Goal: Task Accomplishment & Management: Manage account settings

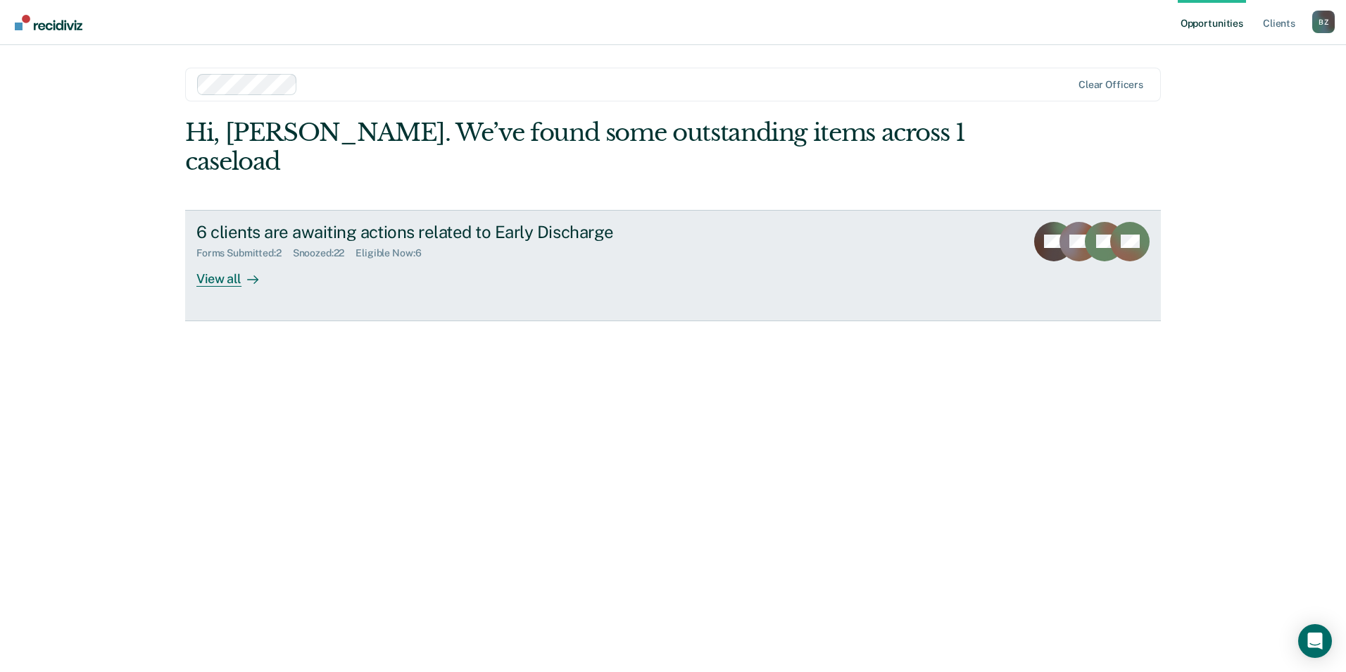
click at [213, 259] on div "View all" at bounding box center [235, 272] width 79 height 27
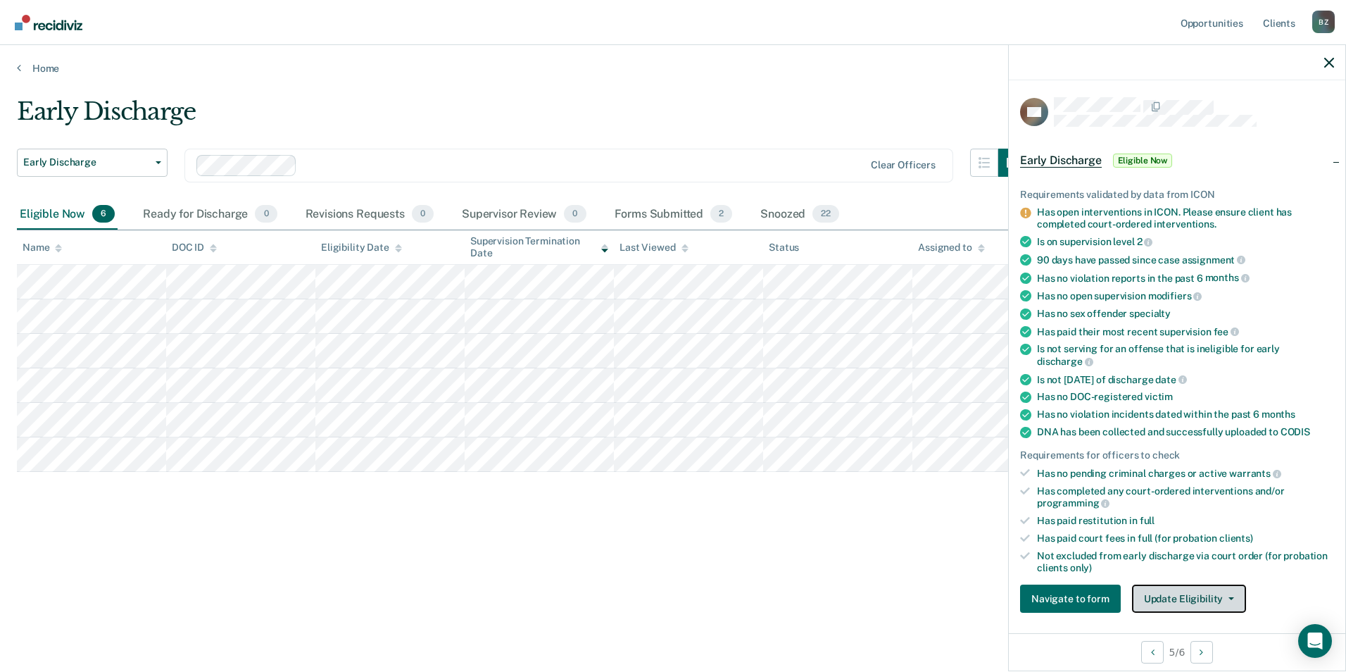
click at [1186, 589] on button "Update Eligibility" at bounding box center [1189, 598] width 114 height 28
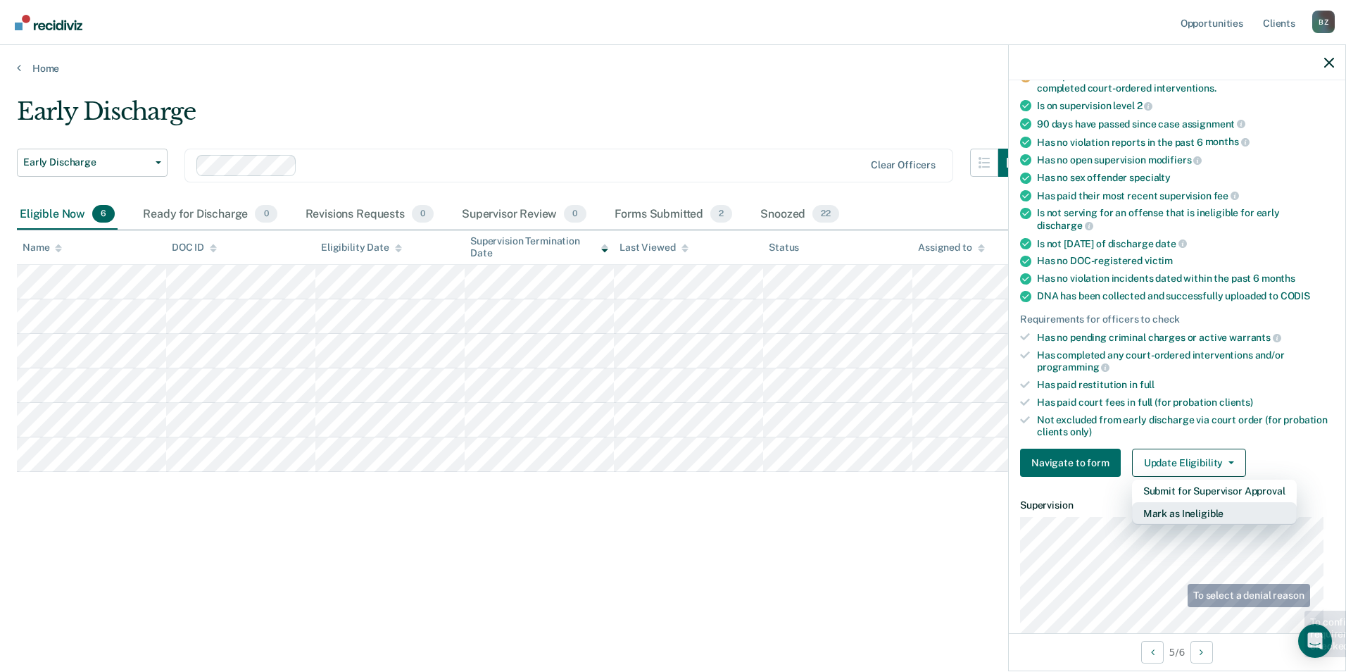
scroll to position [215, 0]
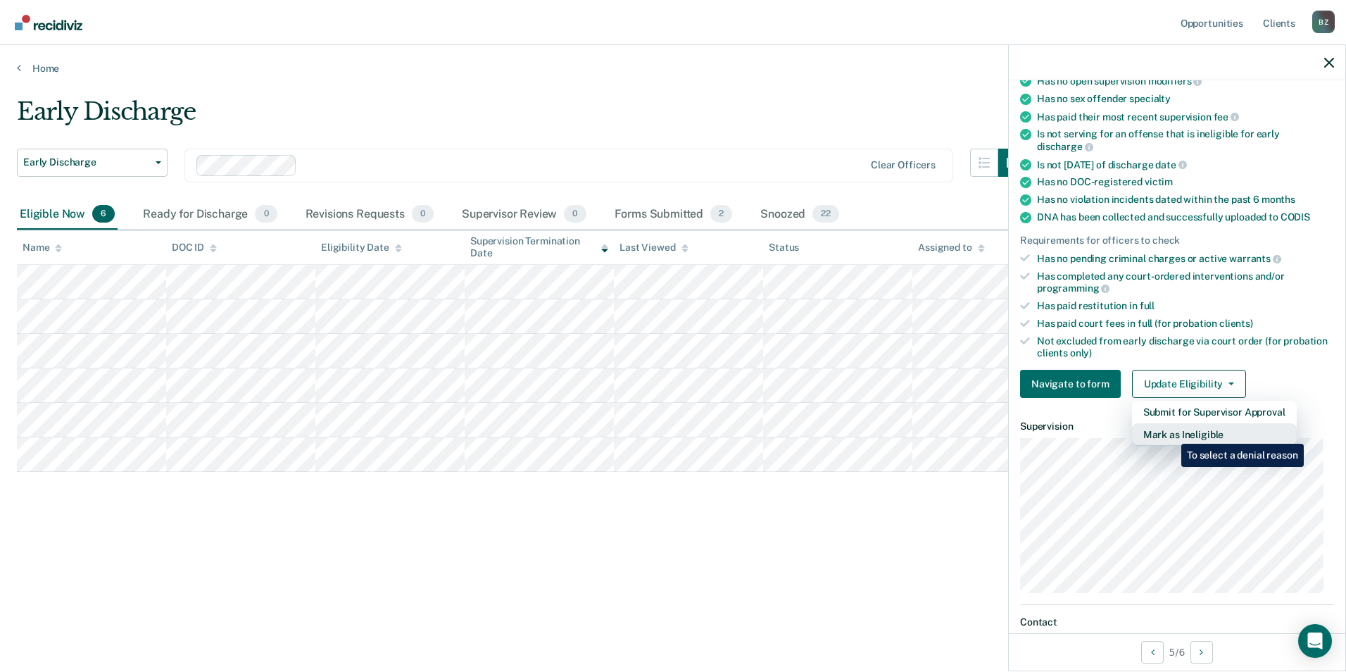
click at [1171, 433] on button "Mark as Ineligible" at bounding box center [1214, 434] width 165 height 23
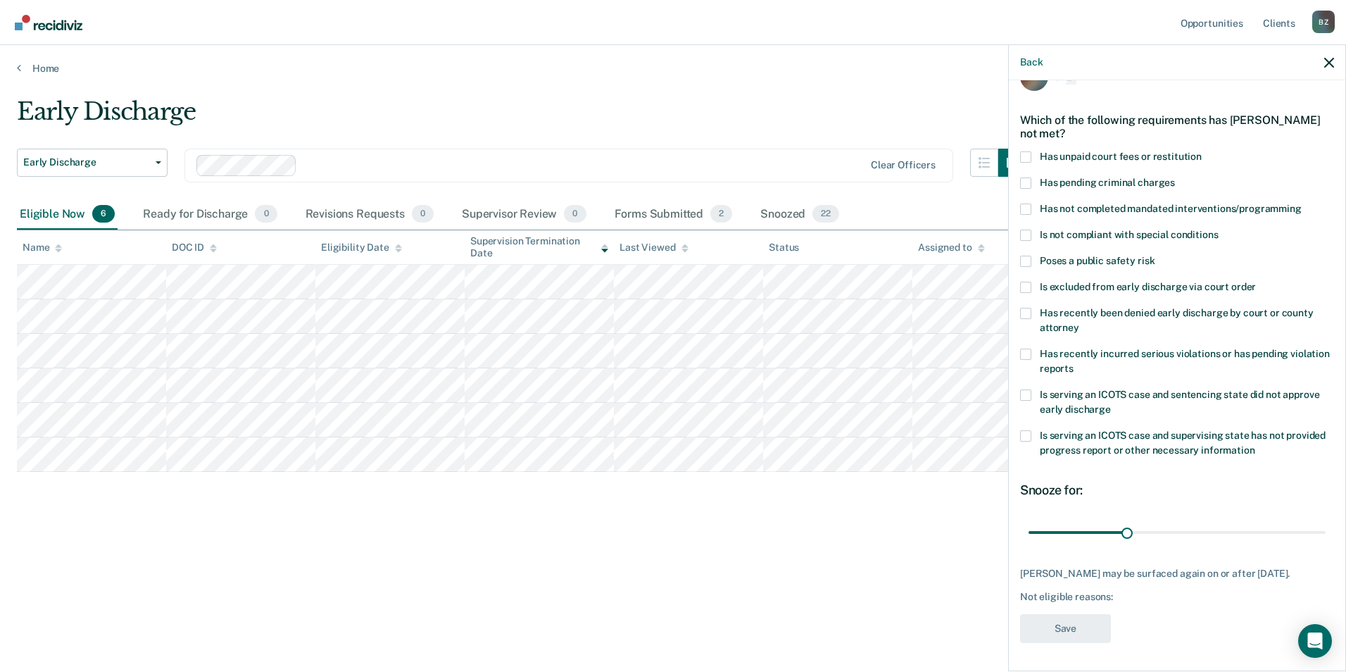
scroll to position [46, 0]
click at [1026, 177] on span at bounding box center [1025, 182] width 11 height 11
click at [1175, 177] on input "Has pending criminal charges" at bounding box center [1175, 177] width 0 height 0
click at [1025, 151] on span at bounding box center [1025, 156] width 11 height 11
click at [1202, 151] on input "Has unpaid court fees or restitution" at bounding box center [1202, 151] width 0 height 0
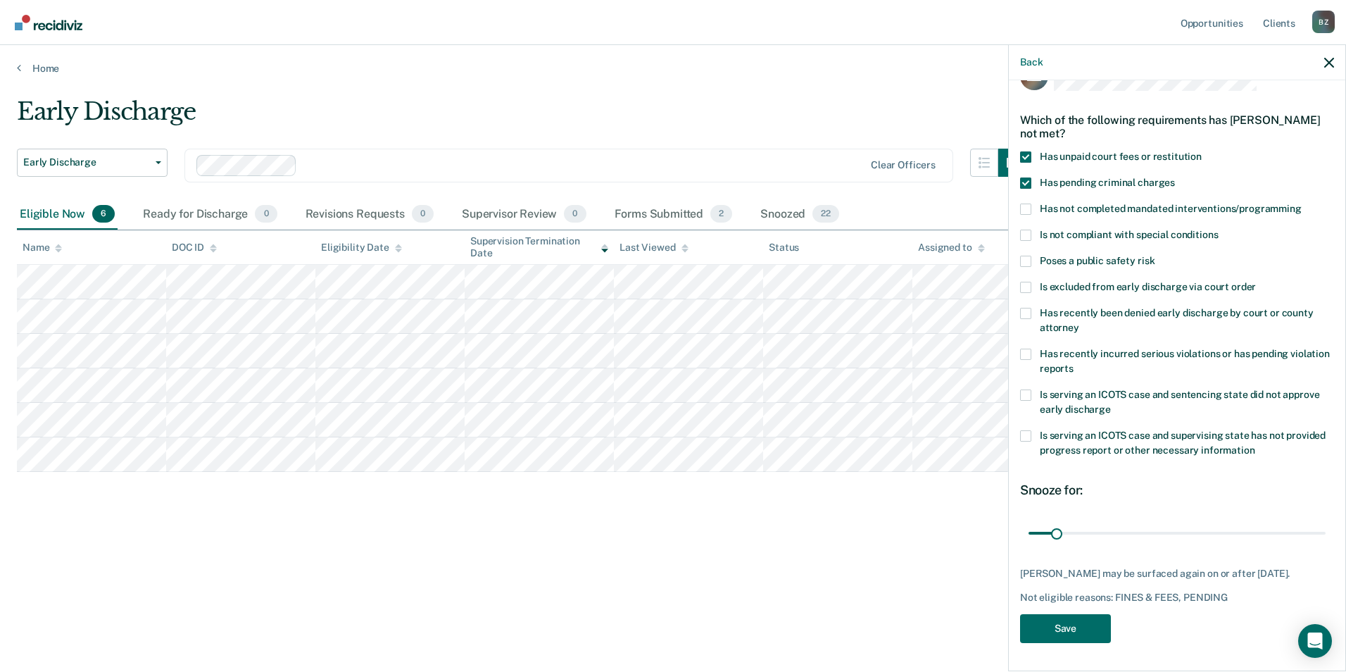
click at [1026, 349] on span at bounding box center [1025, 354] width 11 height 11
click at [1074, 363] on input "Has recently incurred serious violations or has pending violation reports" at bounding box center [1074, 363] width 0 height 0
drag, startPoint x: 1057, startPoint y: 518, endPoint x: 1155, endPoint y: 527, distance: 98.2
type input "160"
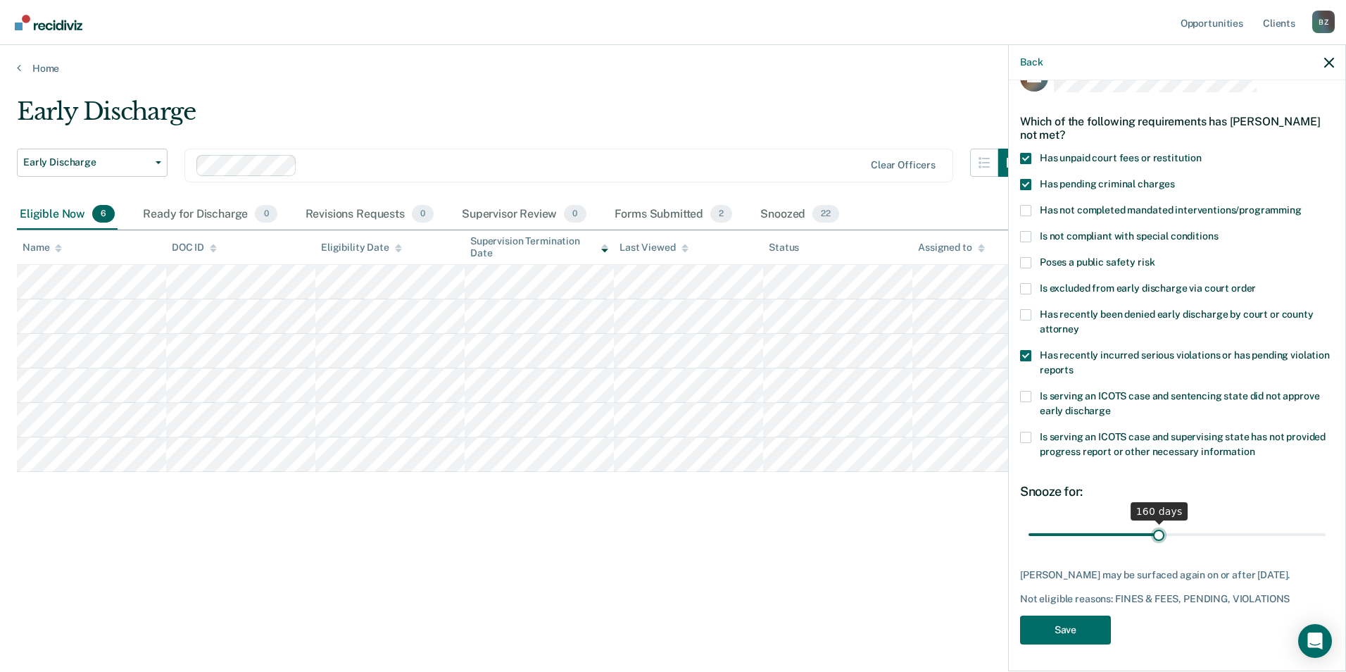
click at [1155, 527] on input "range" at bounding box center [1177, 534] width 297 height 25
click at [1083, 624] on button "Save" at bounding box center [1065, 629] width 91 height 29
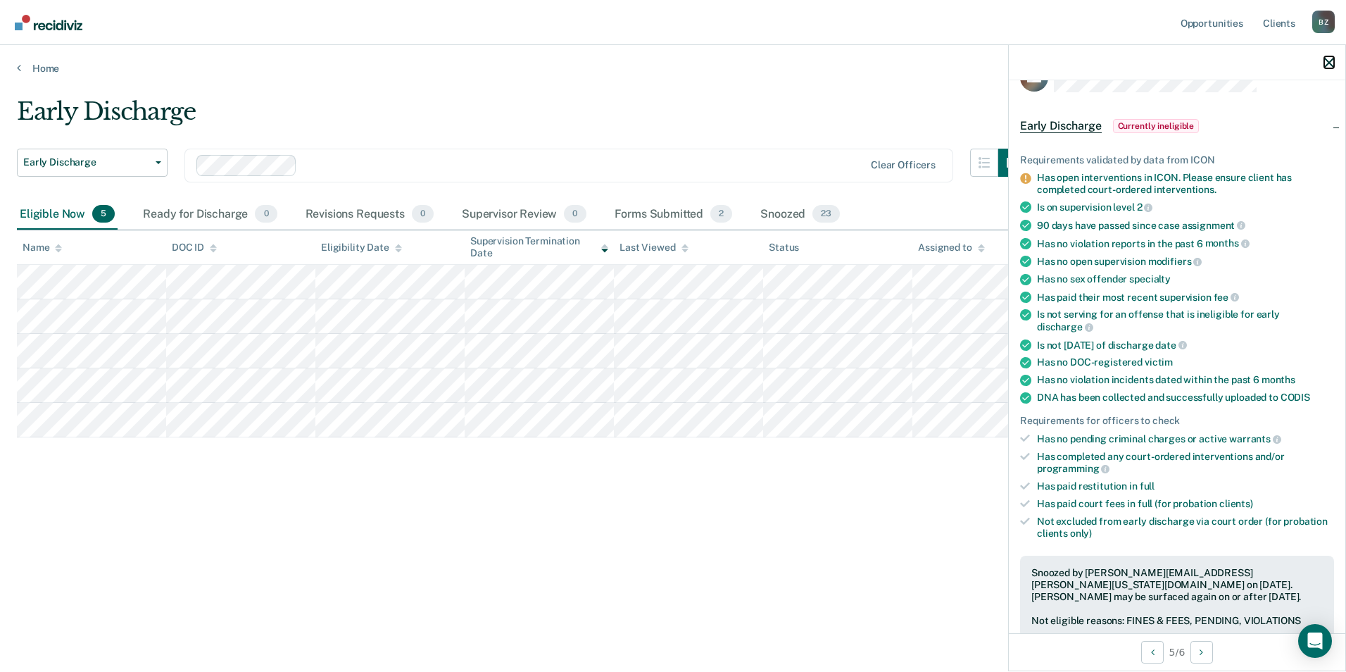
click at [1329, 61] on icon "button" at bounding box center [1329, 63] width 10 height 10
